Goal: Task Accomplishment & Management: Use online tool/utility

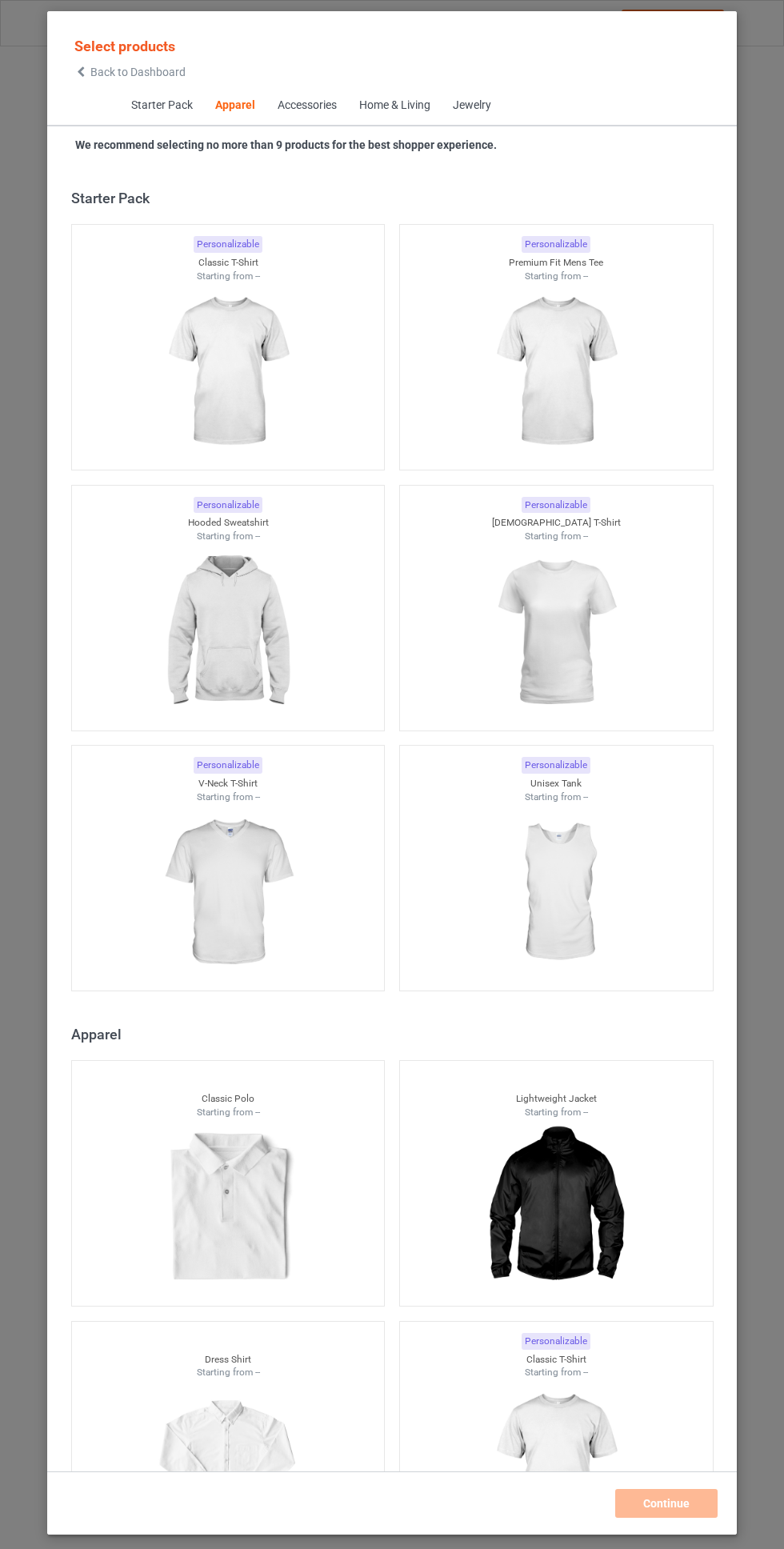
scroll to position [856, 0]
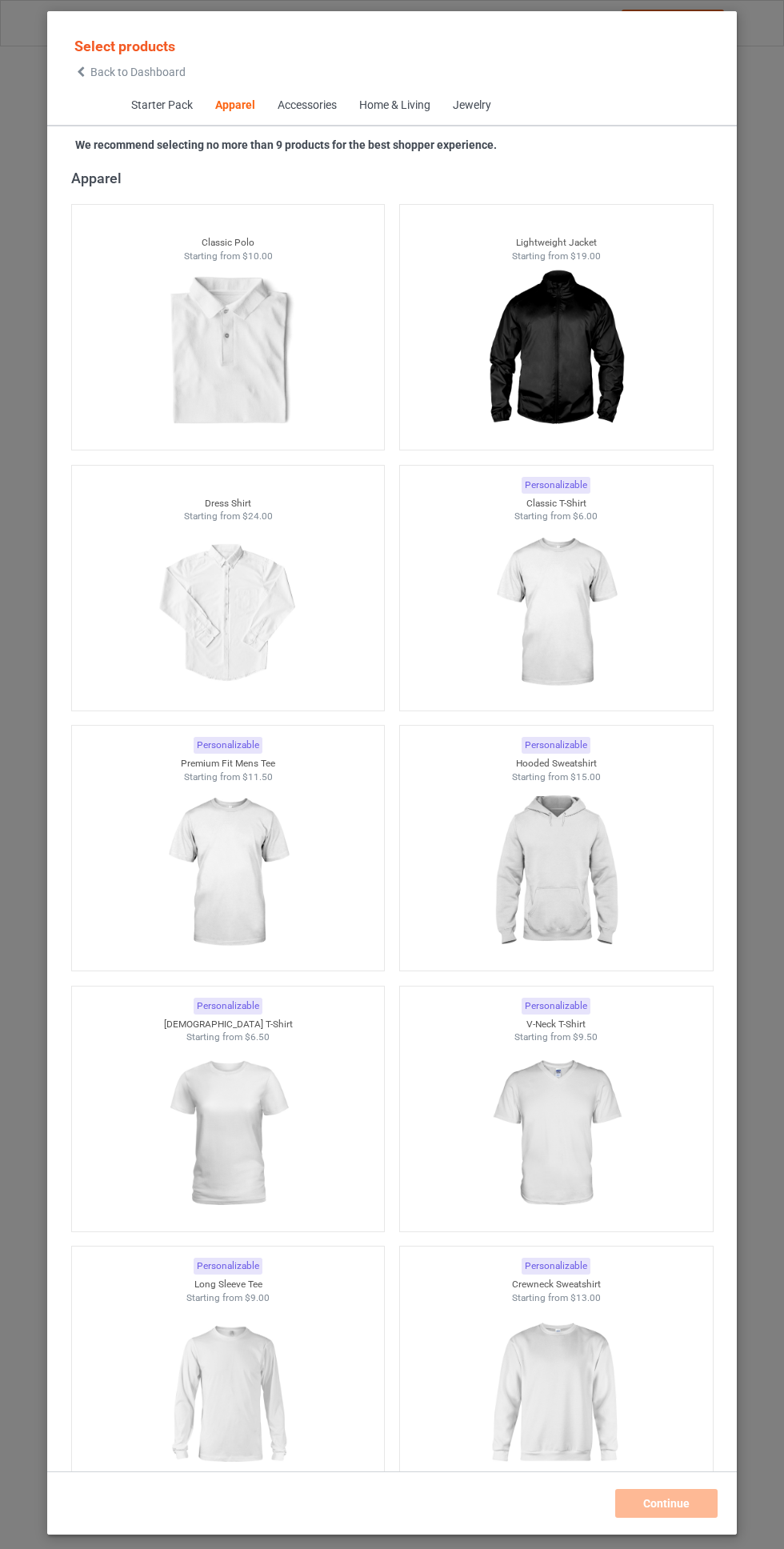
click at [586, 842] on img at bounding box center [555, 873] width 143 height 179
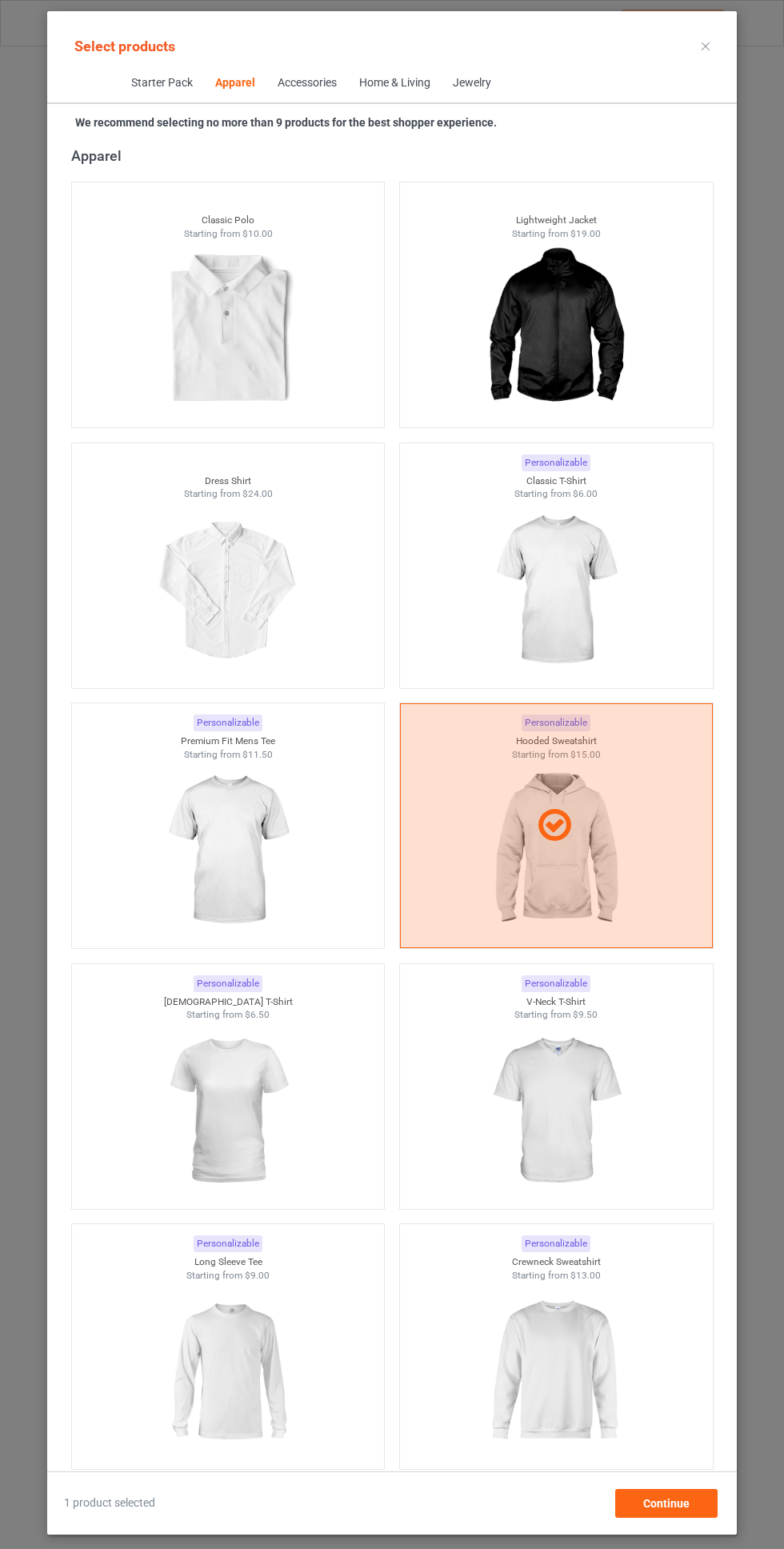
click at [590, 562] on img at bounding box center [555, 591] width 143 height 179
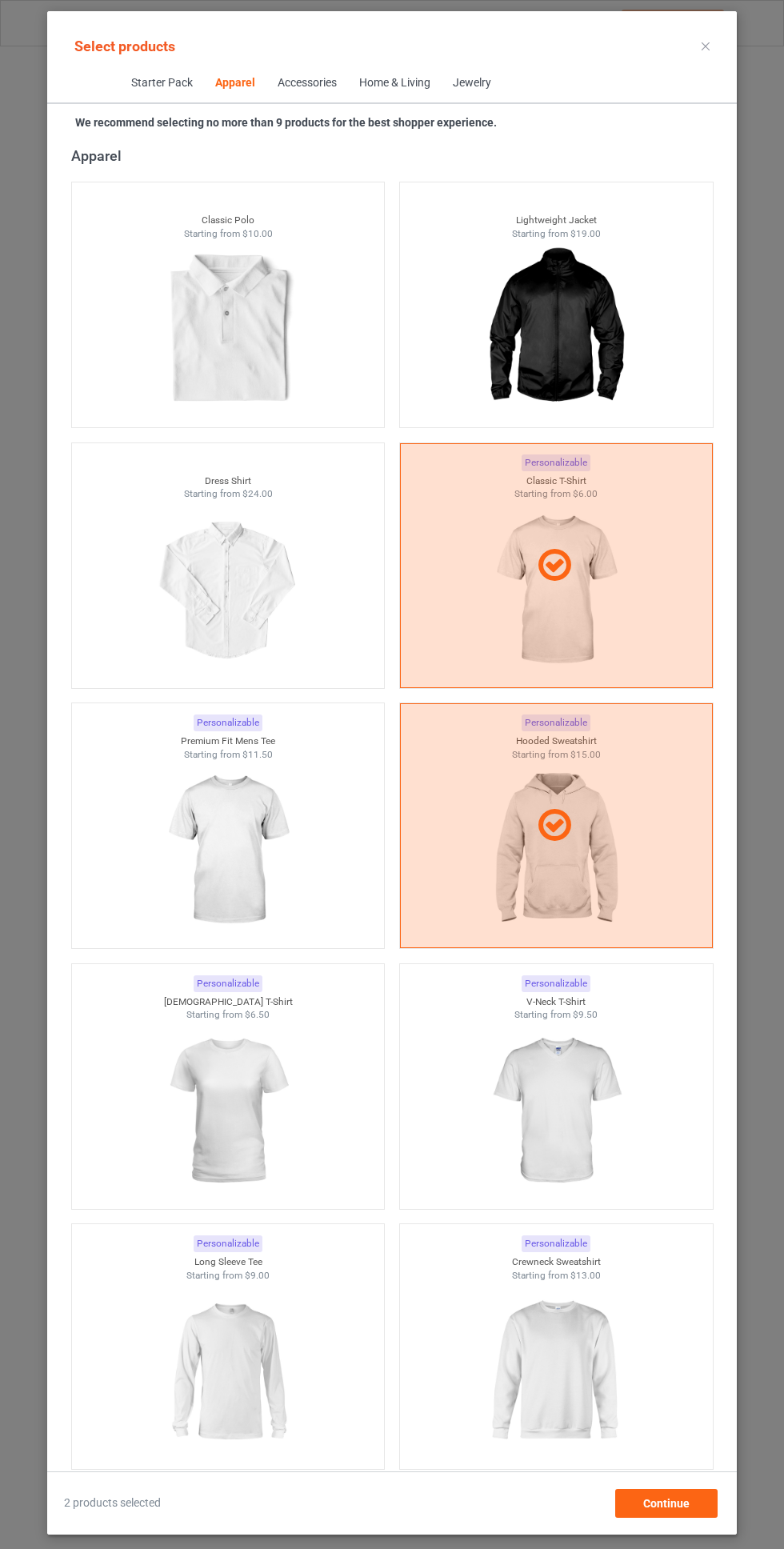
click at [290, 857] on img at bounding box center [228, 850] width 143 height 179
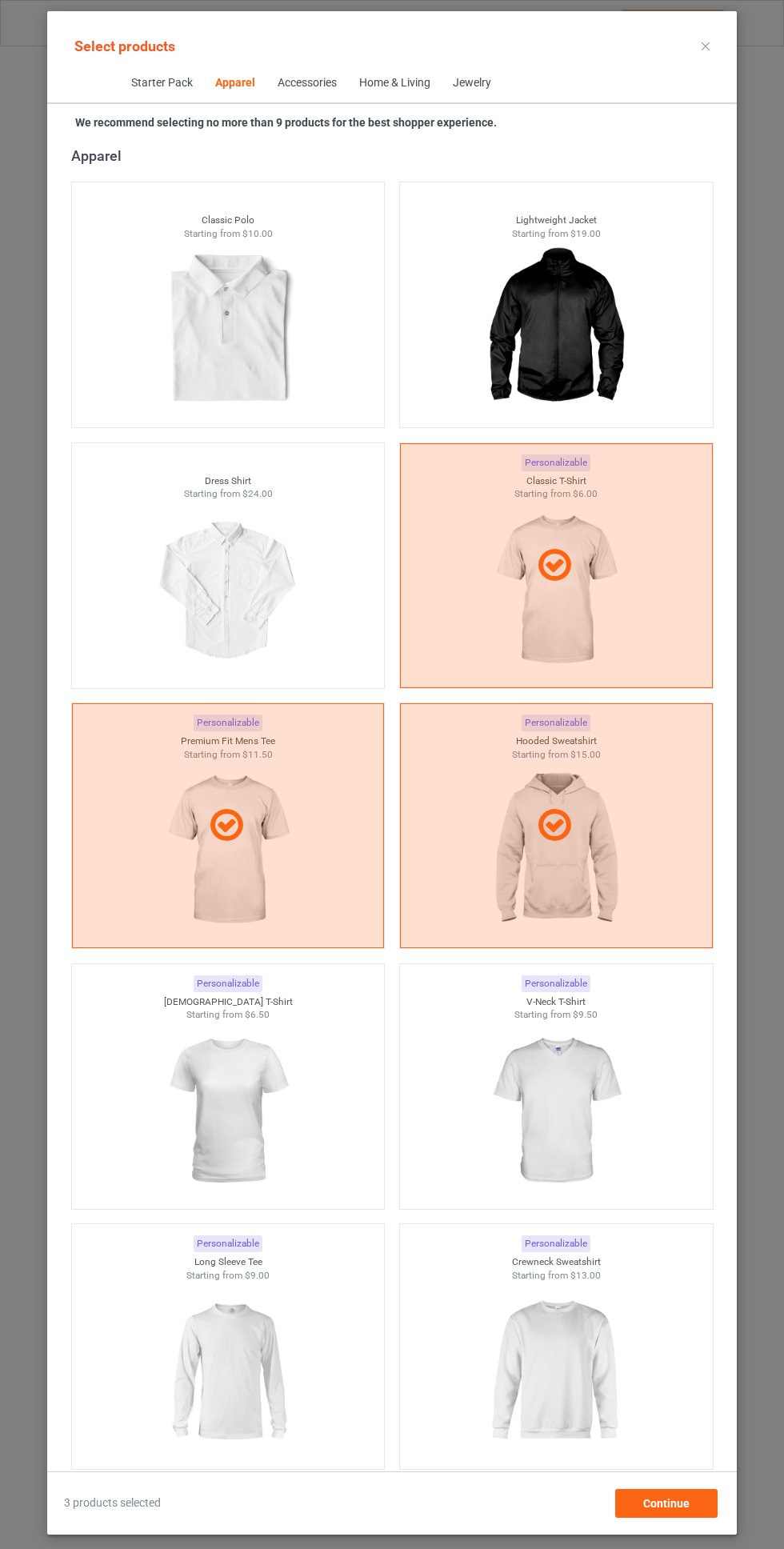
click at [571, 1113] on img at bounding box center [555, 1111] width 143 height 179
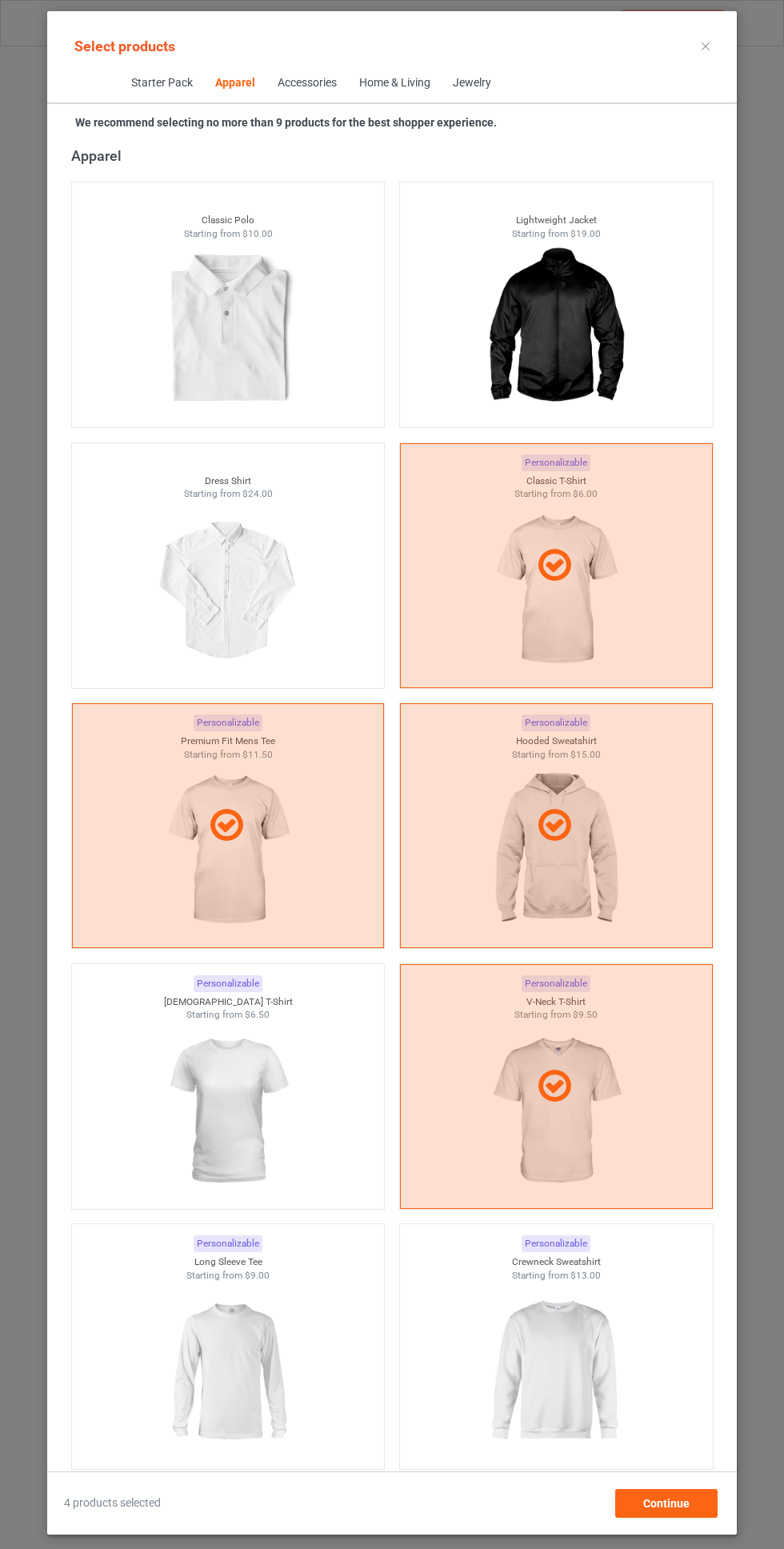
click at [246, 1077] on img at bounding box center [228, 1111] width 143 height 179
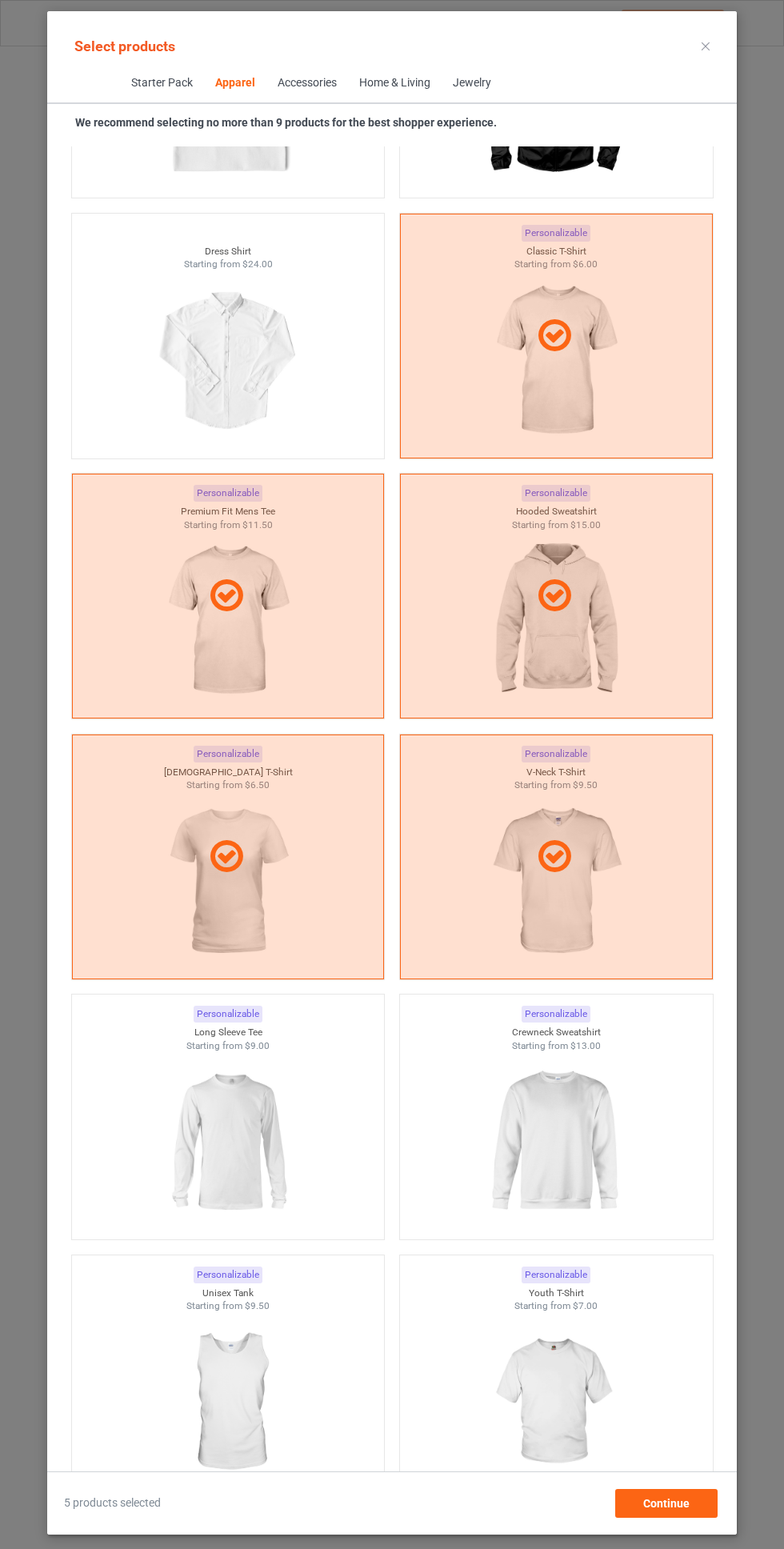
scroll to position [1087, 0]
click at [549, 1094] on img at bounding box center [555, 1141] width 143 height 179
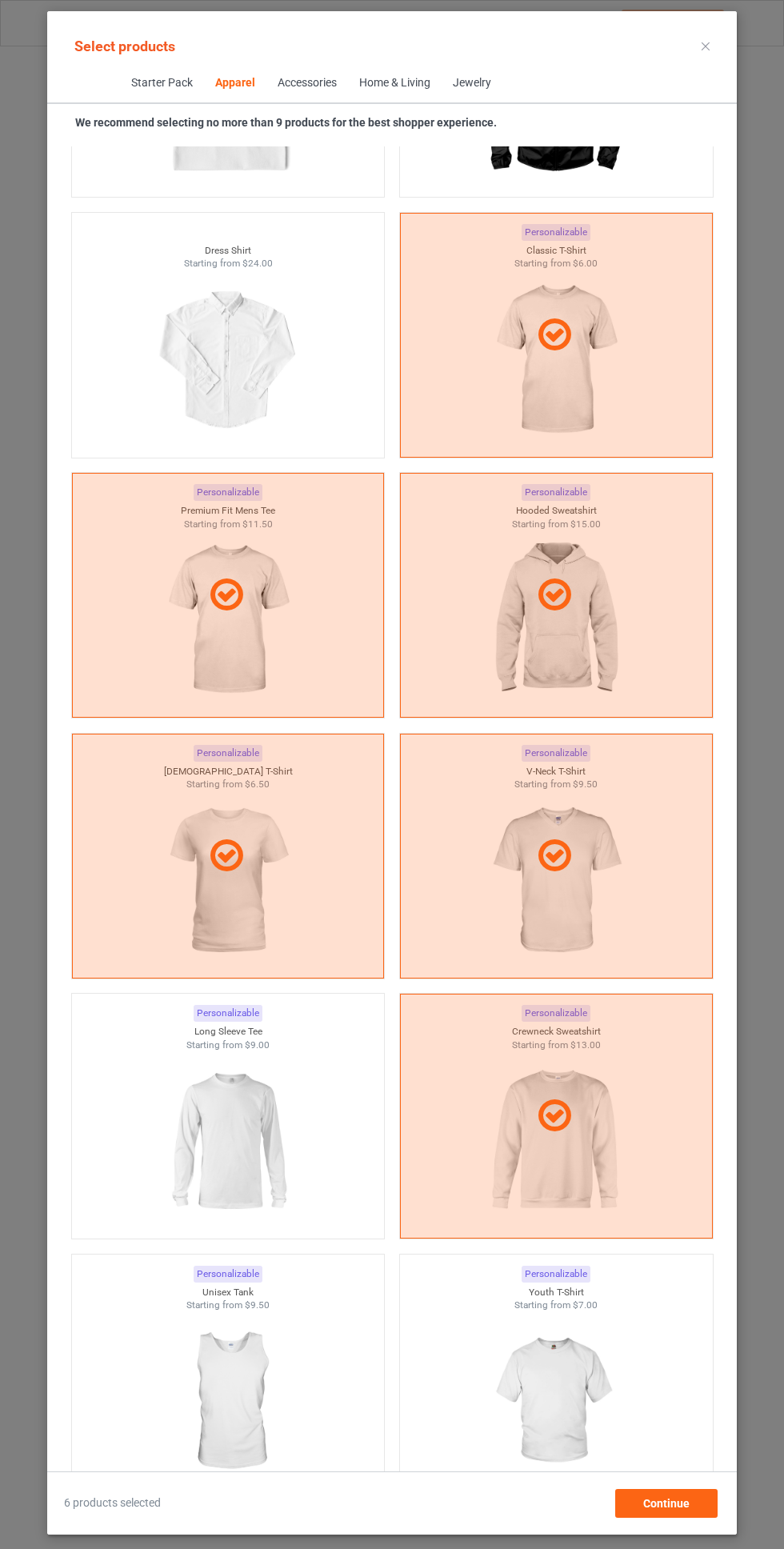
click at [247, 1129] on img at bounding box center [228, 1141] width 143 height 179
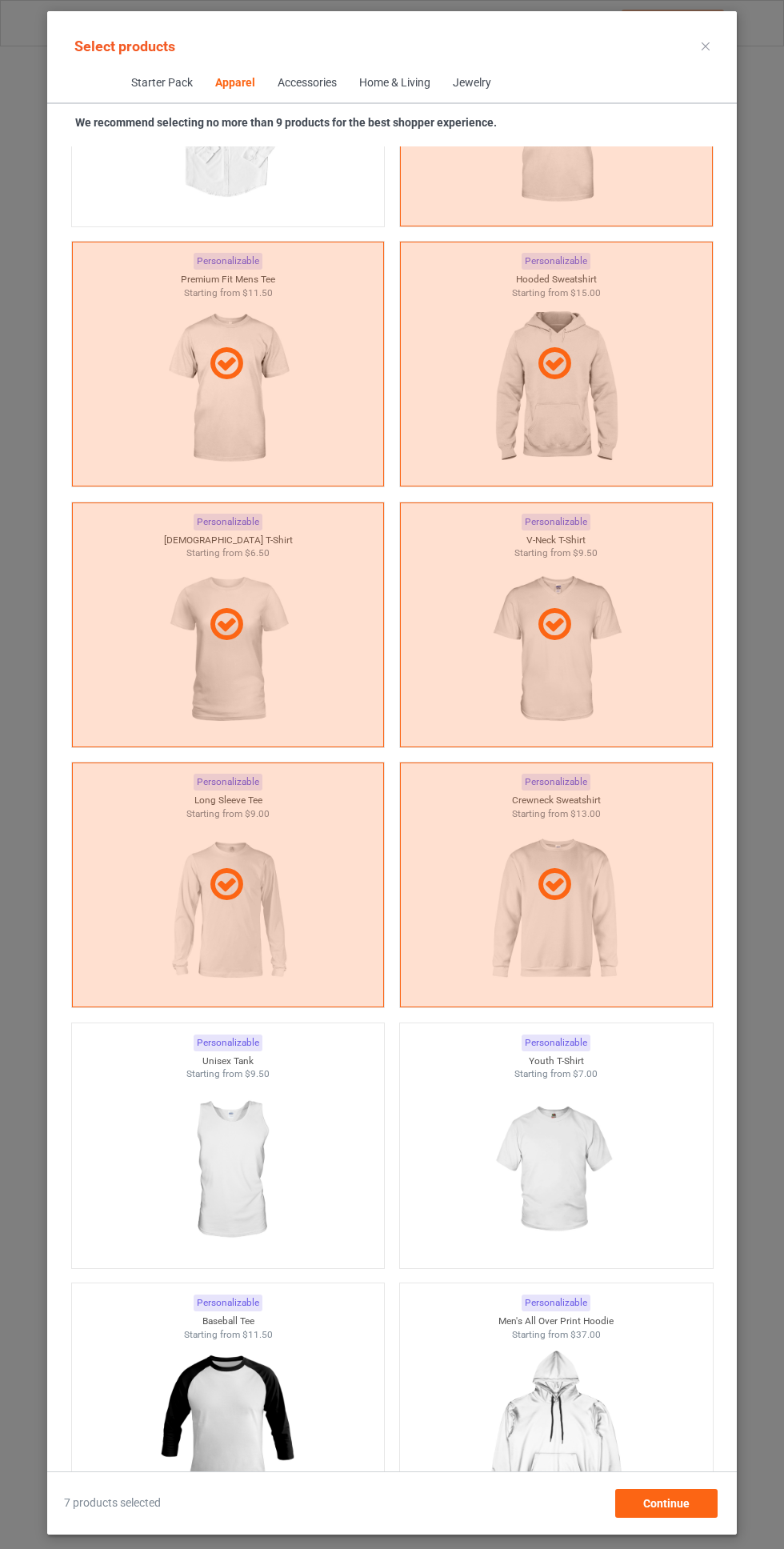
scroll to position [1324, 0]
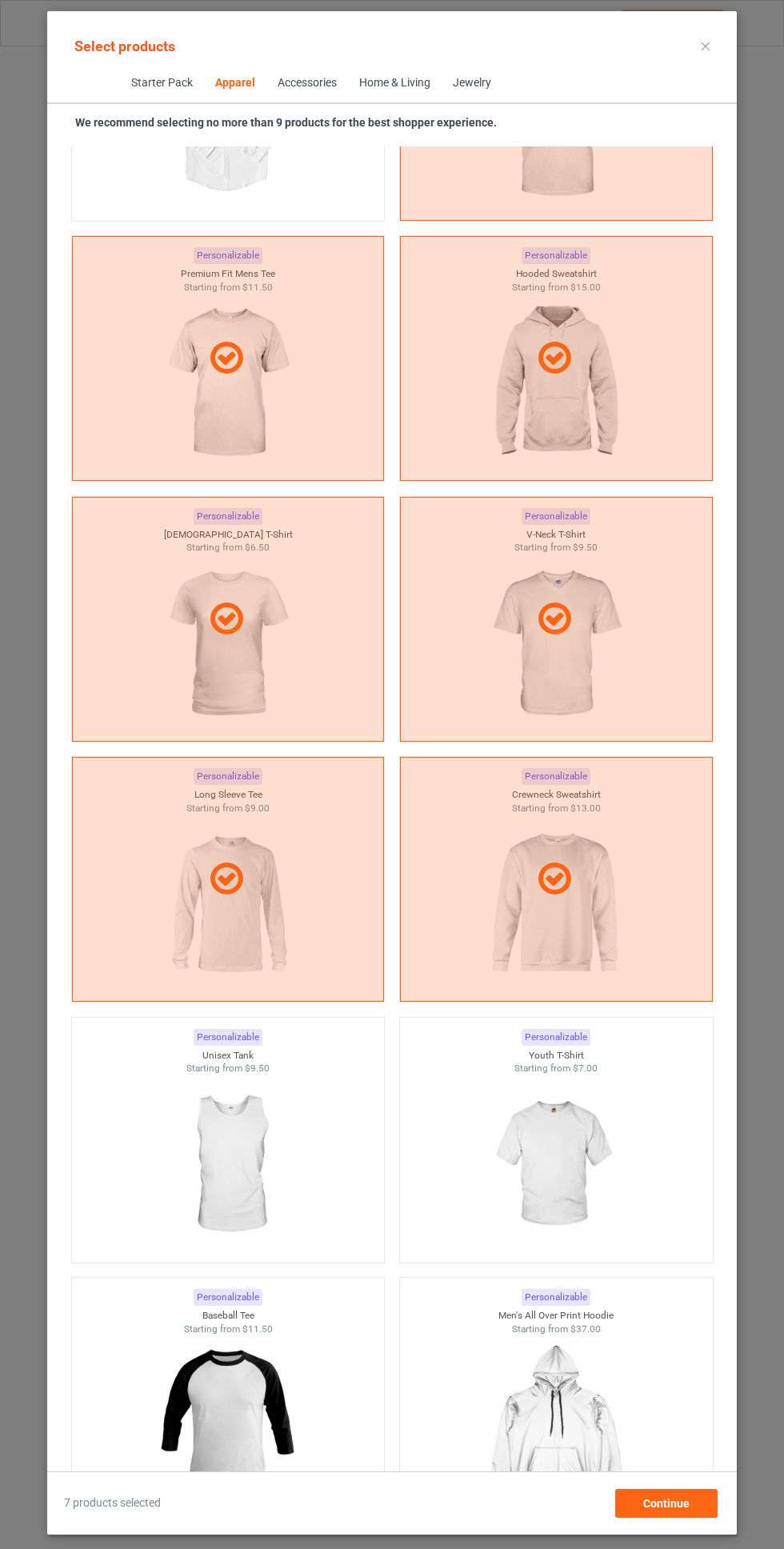
click at [575, 1137] on img at bounding box center [555, 1165] width 143 height 179
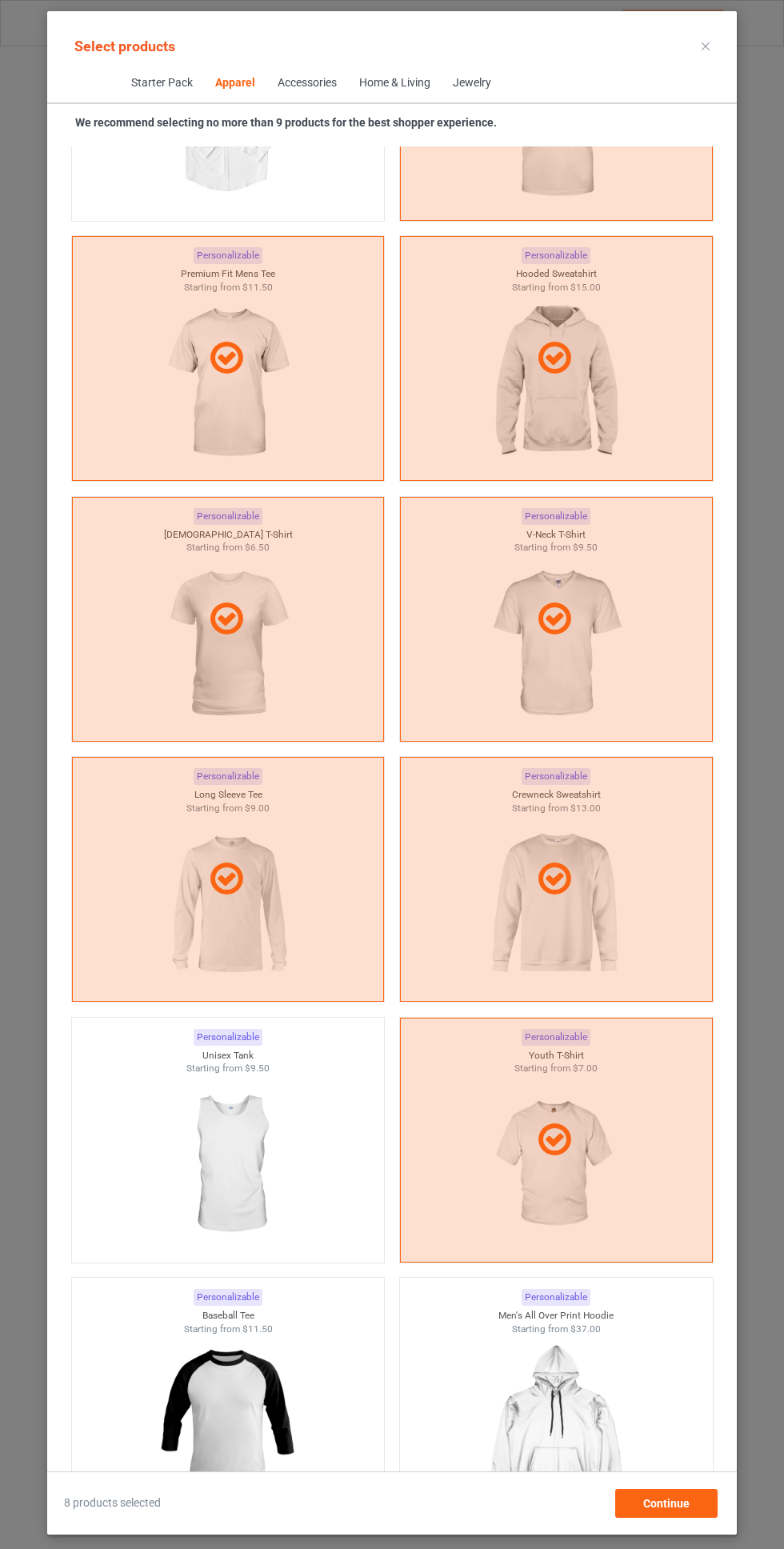
click at [286, 1150] on img at bounding box center [228, 1165] width 143 height 179
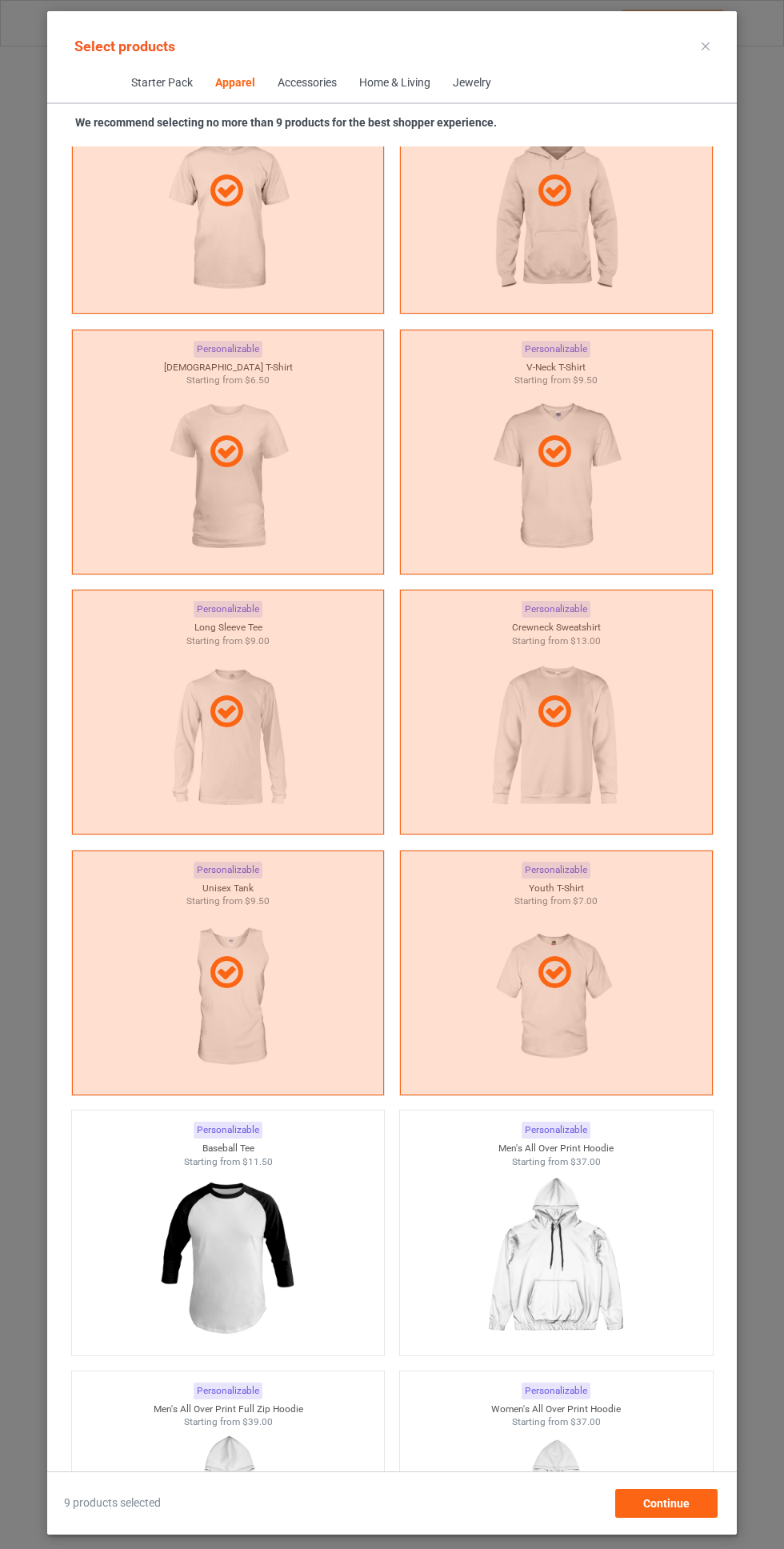
scroll to position [1498, 0]
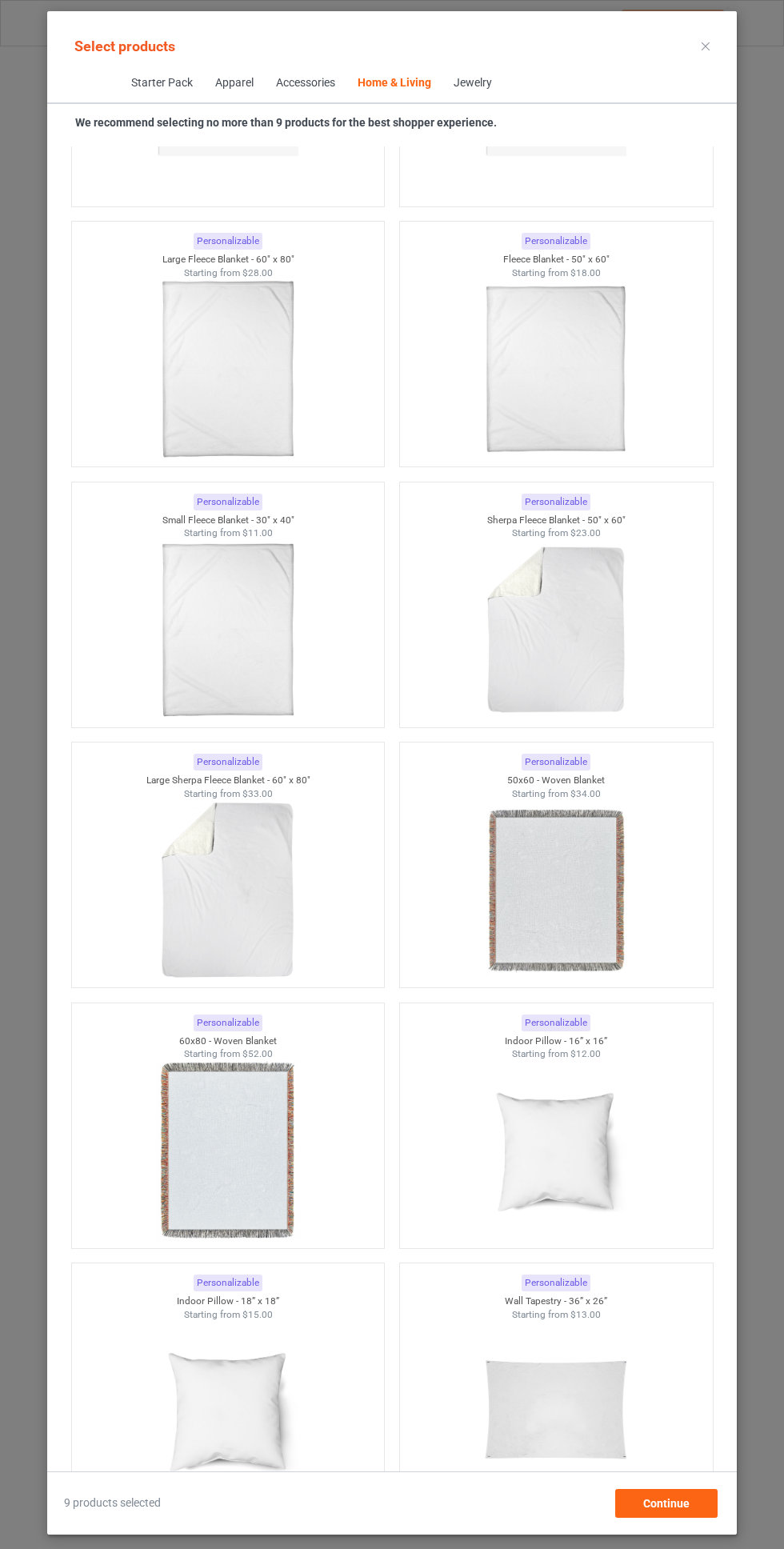
scroll to position [119, 0]
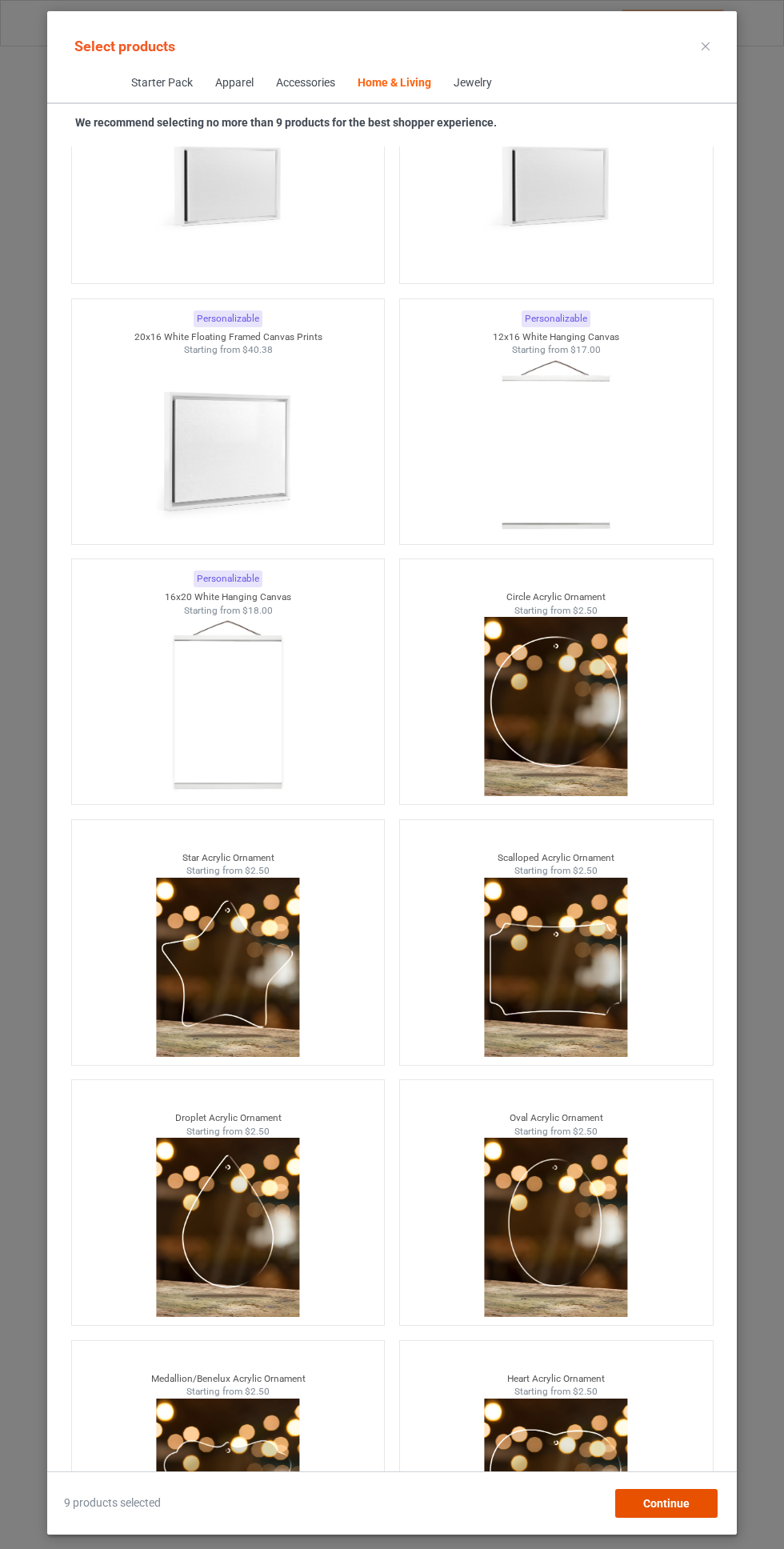
click at [676, 1499] on div "Continue" at bounding box center [666, 1503] width 102 height 28
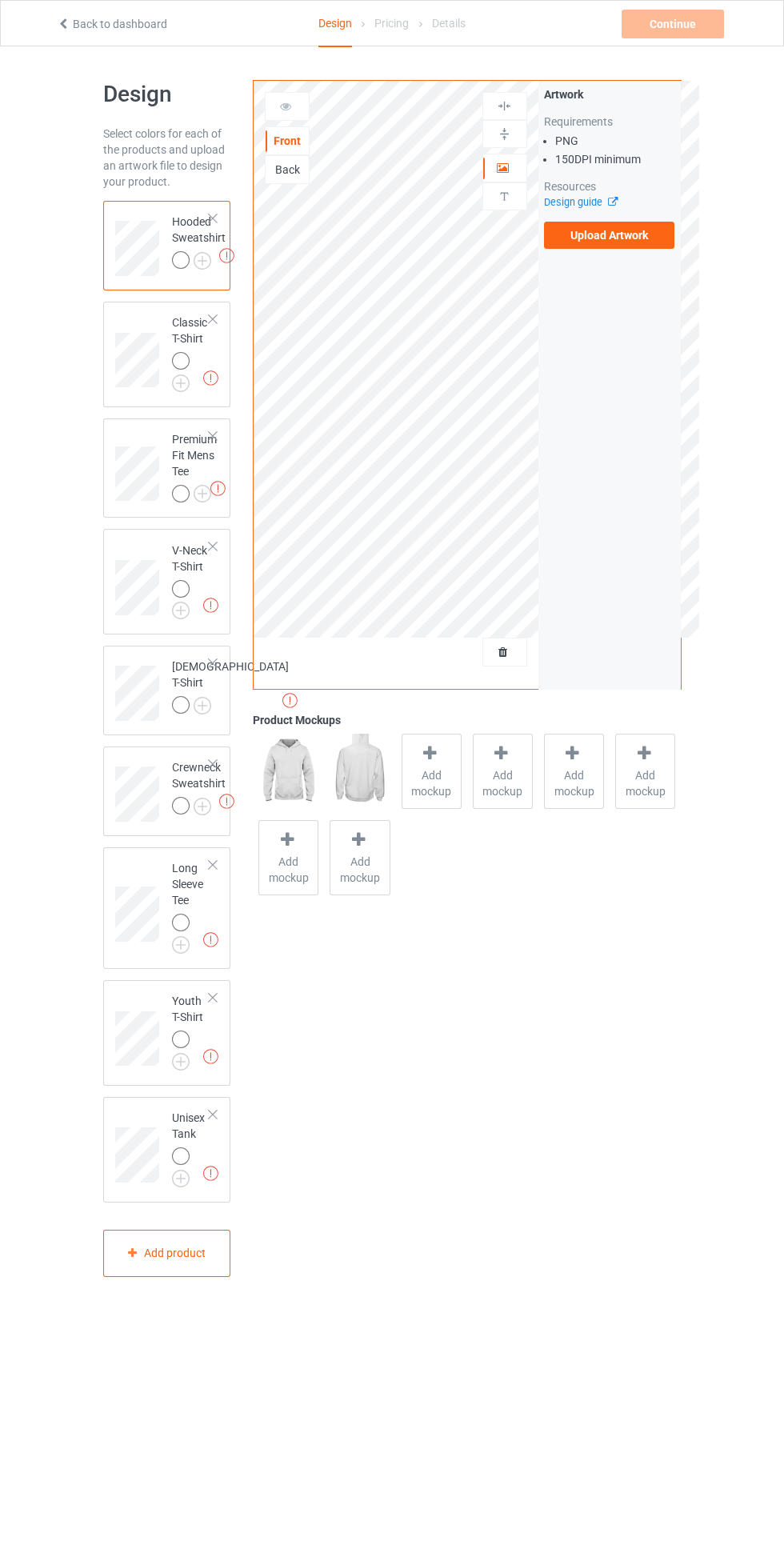
click at [636, 244] on label "Upload Artwork" at bounding box center [609, 234] width 131 height 27
click at [0, 0] on input "Upload Artwork" at bounding box center [0, 0] width 0 height 0
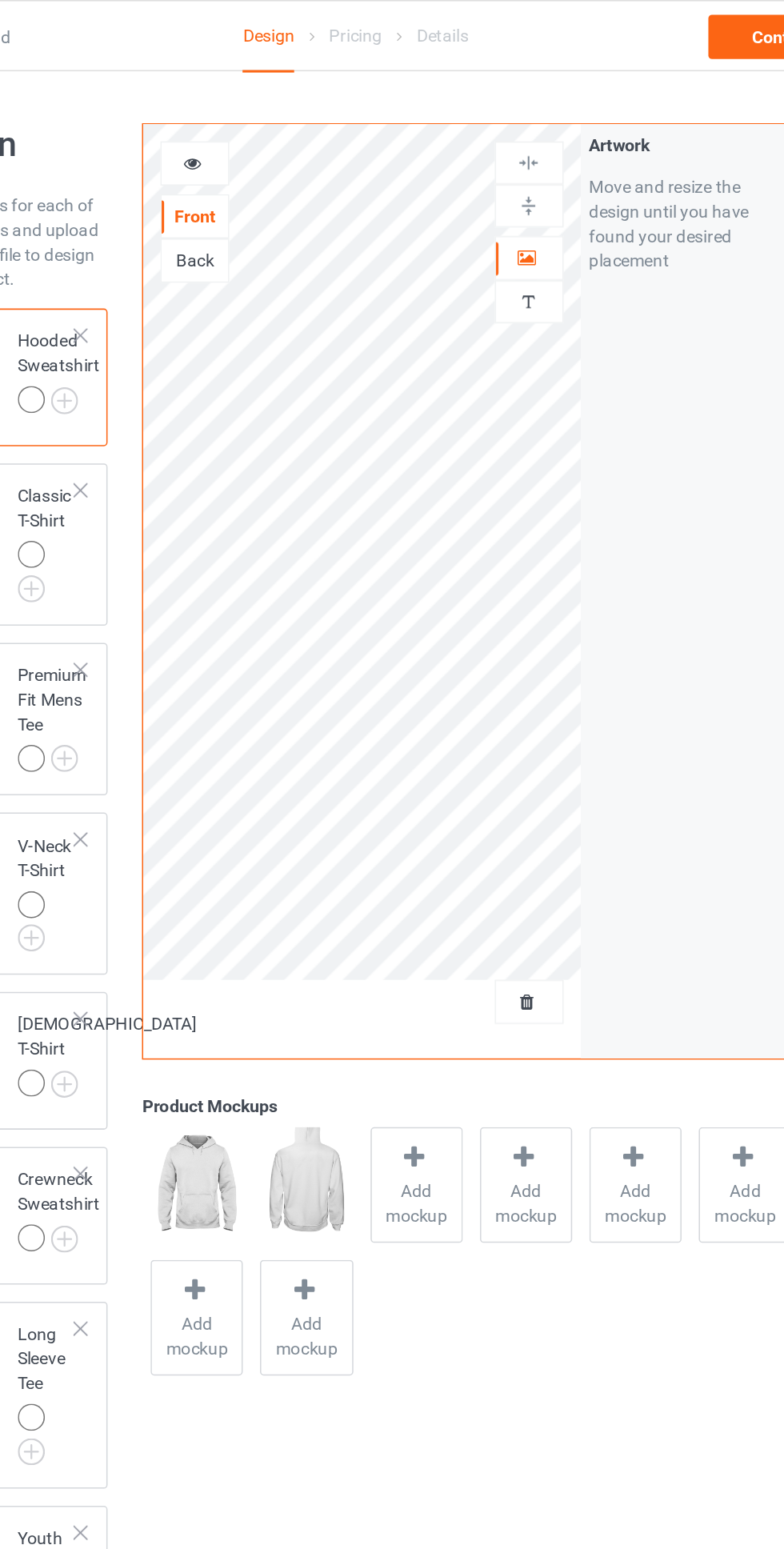
click at [490, 174] on div at bounding box center [504, 168] width 43 height 16
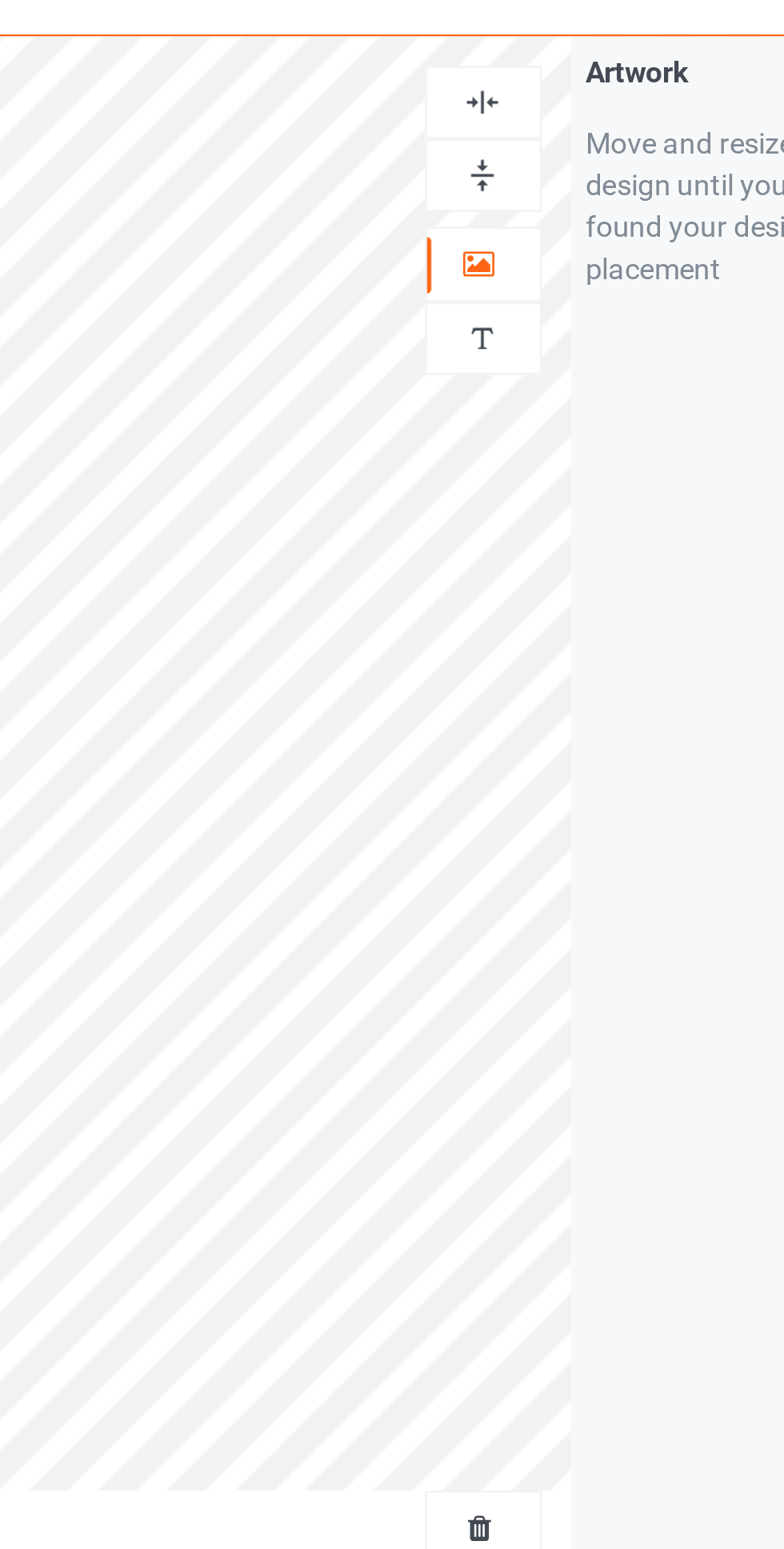
click at [499, 108] on img at bounding box center [504, 106] width 15 height 15
click at [512, 107] on div at bounding box center [504, 106] width 43 height 15
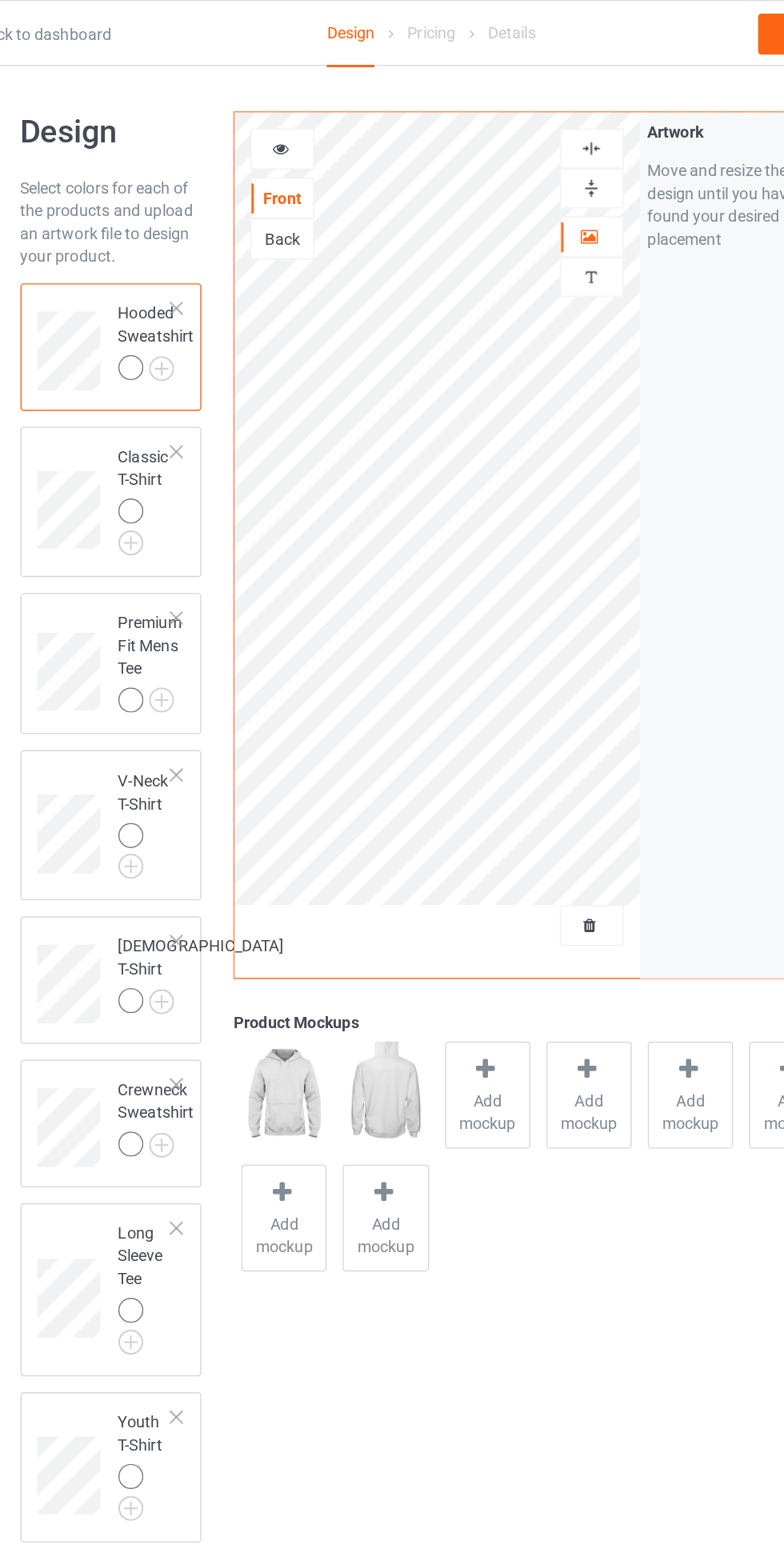
scroll to position [4, 0]
click at [0, 0] on img at bounding box center [0, 0] width 0 height 0
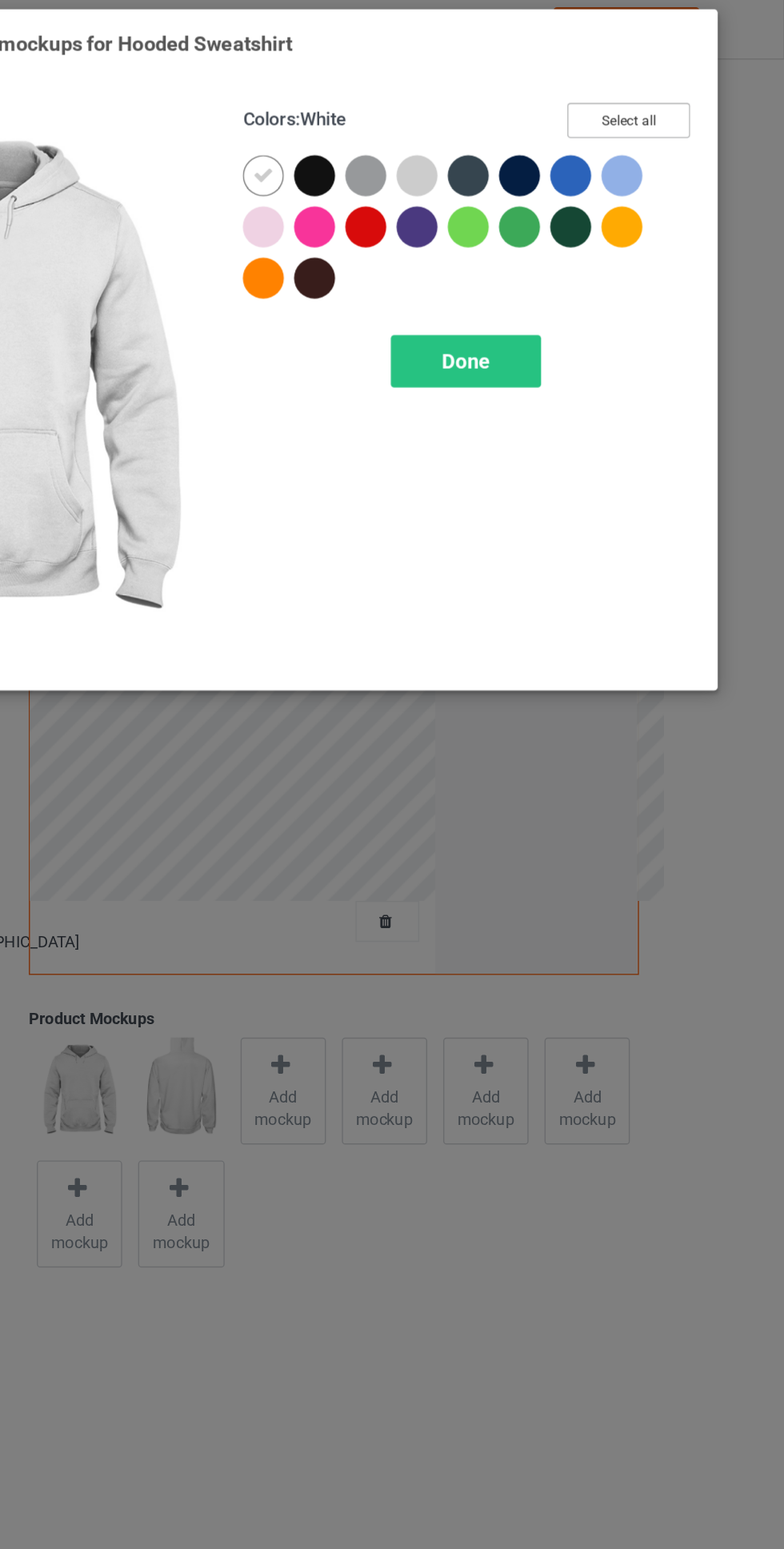
click at [694, 76] on button "Select all" at bounding box center [674, 89] width 86 height 24
click at [578, 244] on div "Done" at bounding box center [560, 258] width 106 height 37
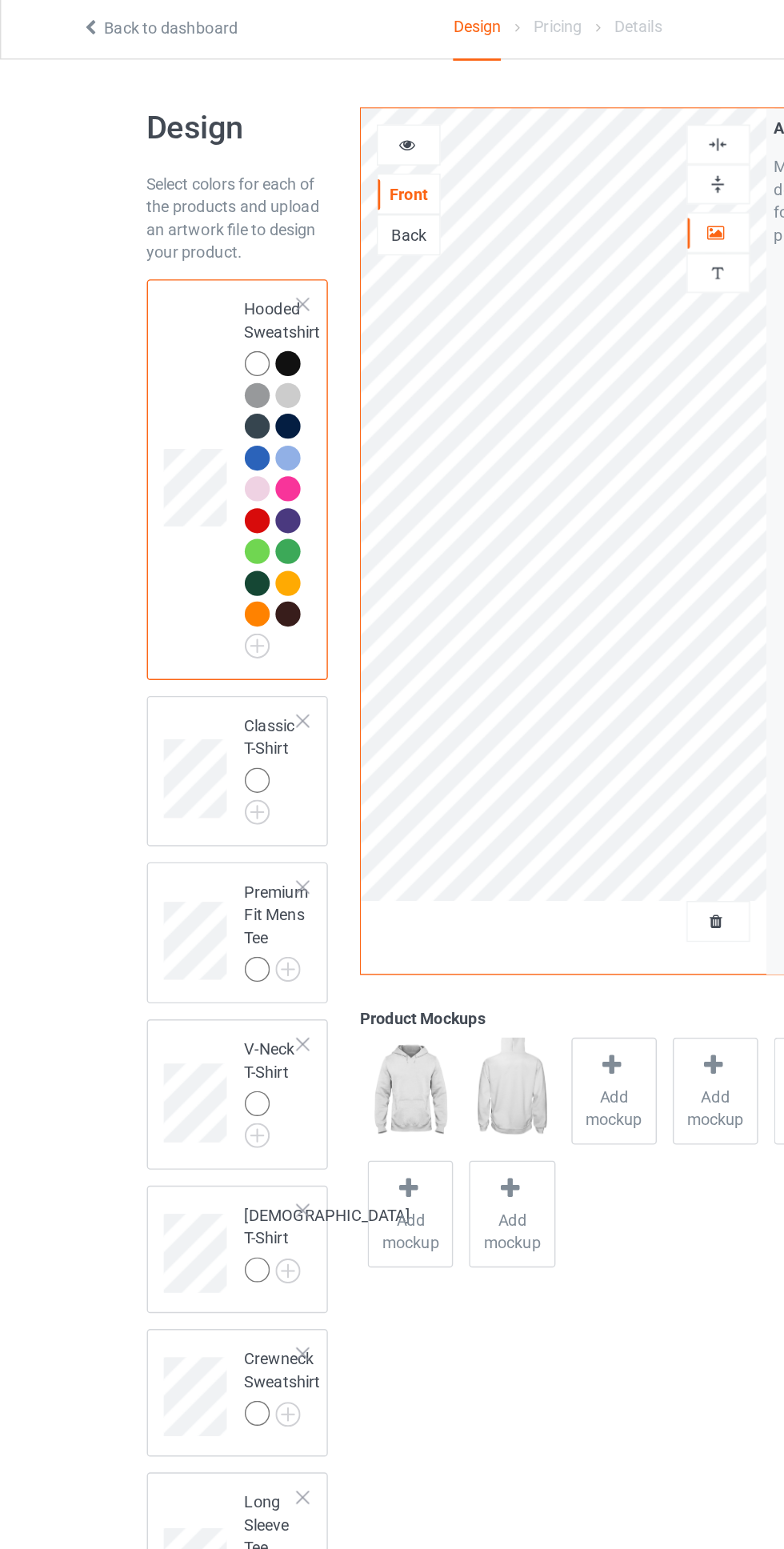
click at [0, 0] on img at bounding box center [0, 0] width 0 height 0
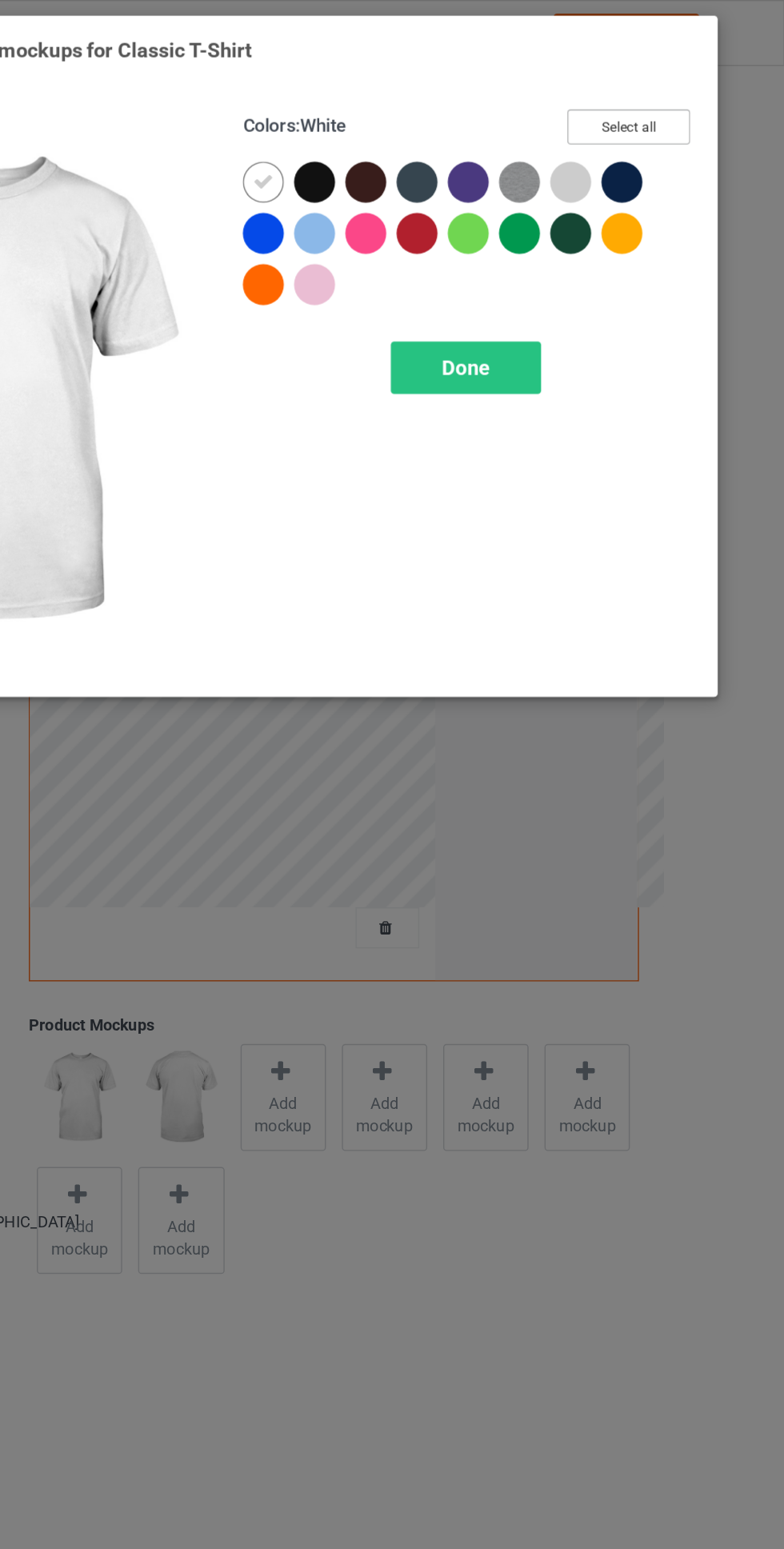
click at [697, 91] on button "Select all" at bounding box center [674, 89] width 86 height 24
click at [592, 251] on div "Done" at bounding box center [560, 258] width 106 height 37
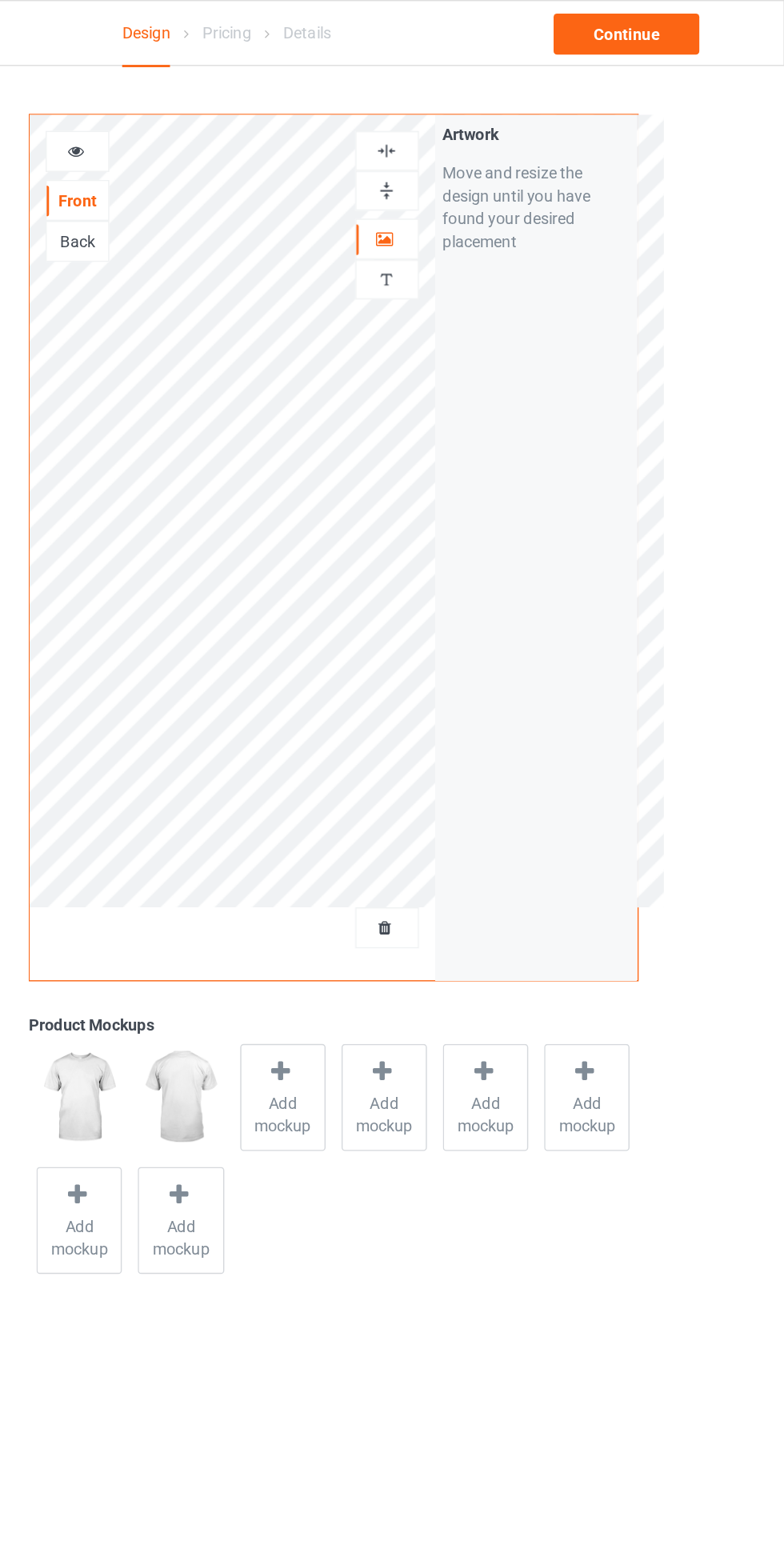
click at [426, 790] on span "Add mockup" at bounding box center [432, 783] width 59 height 32
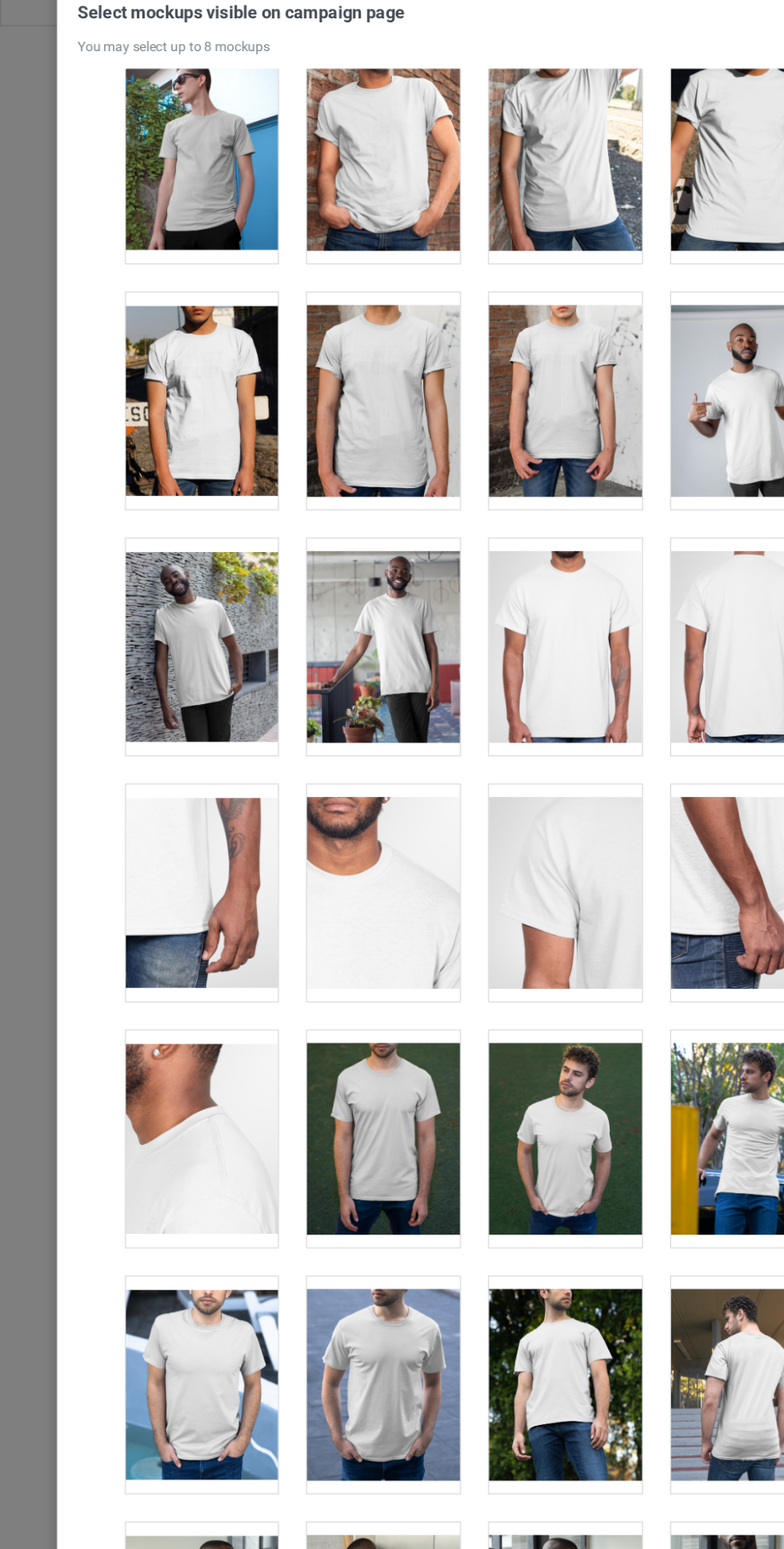
scroll to position [509, 0]
